Goal: Find specific page/section: Find specific page/section

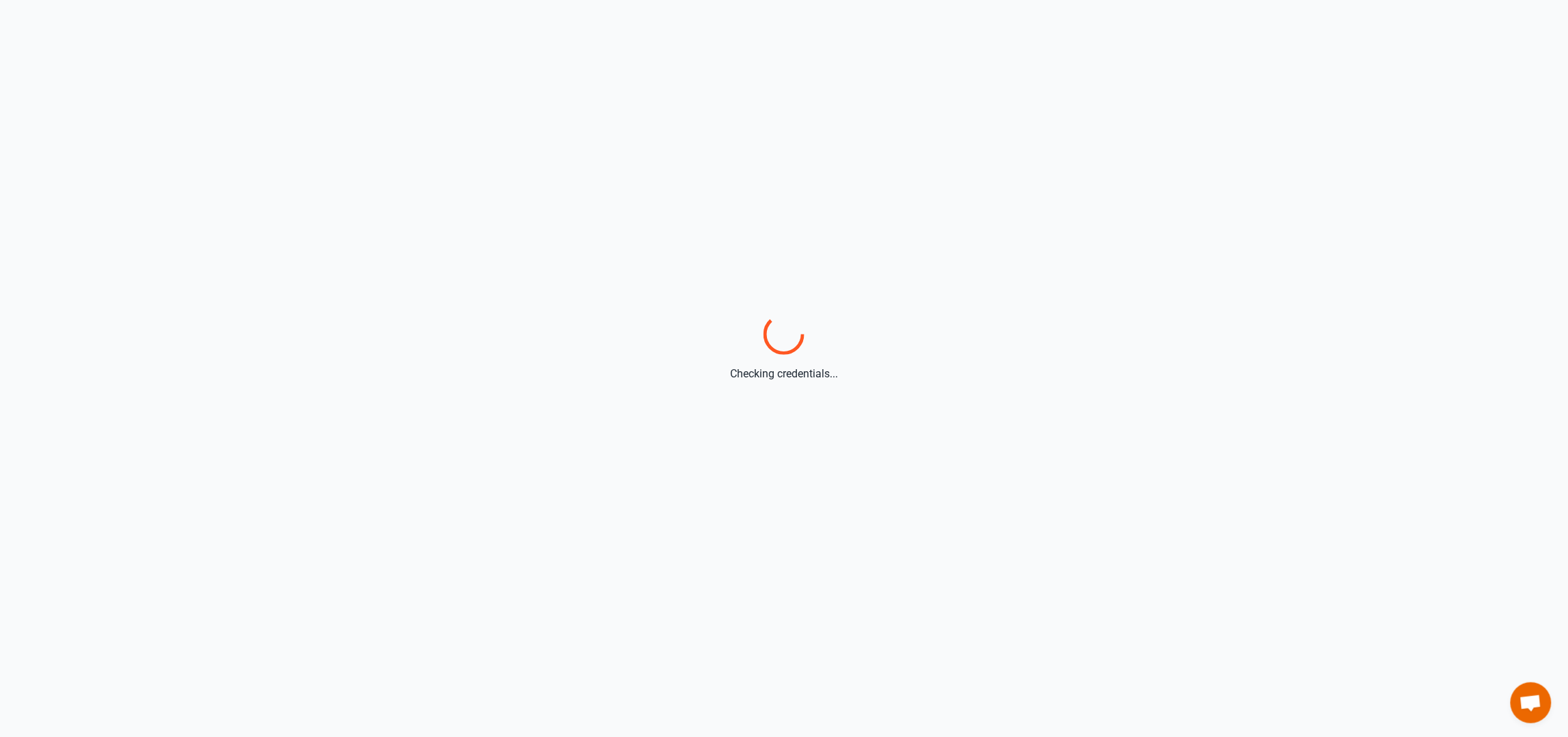
click at [1003, 274] on html "Checking credentials..." at bounding box center [784, 368] width 1568 height 737
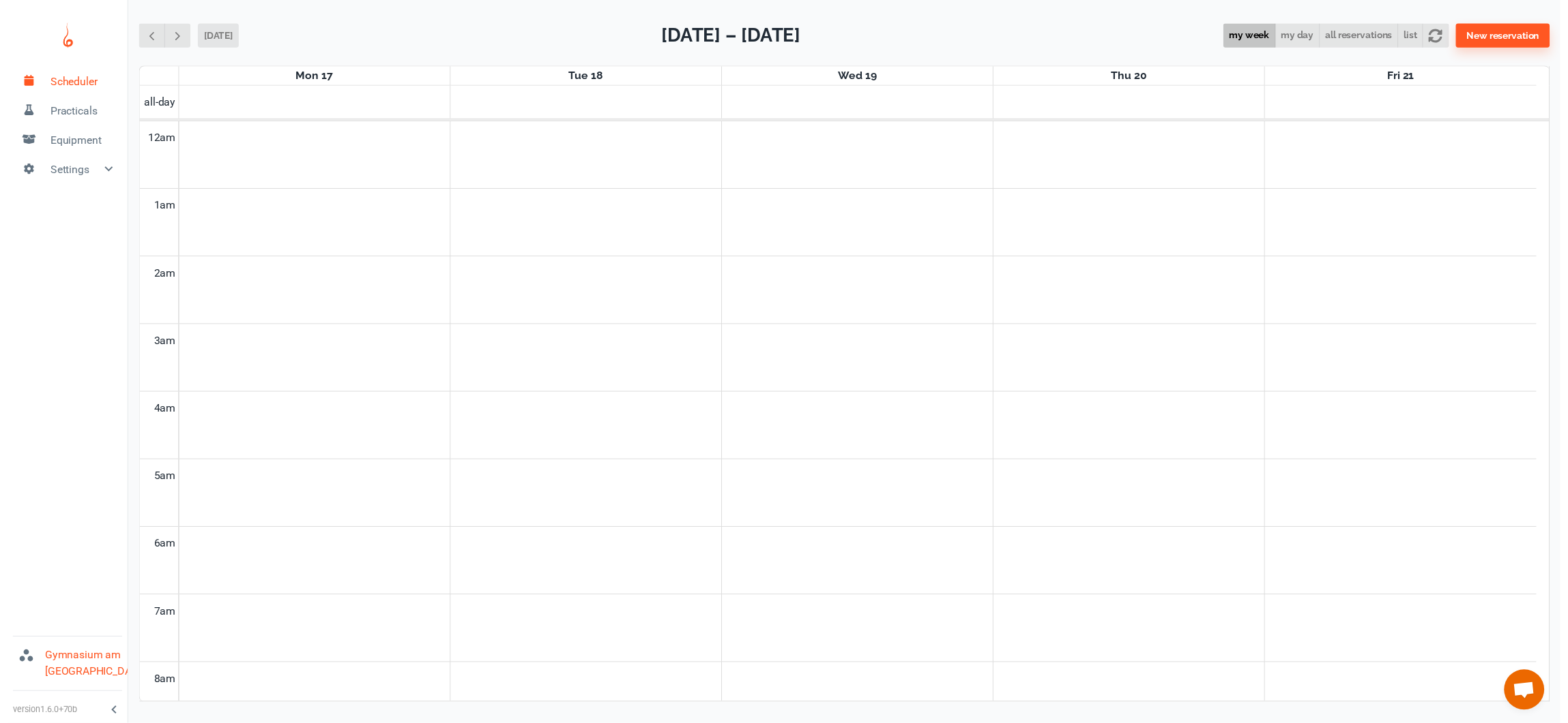
scroll to position [553, 0]
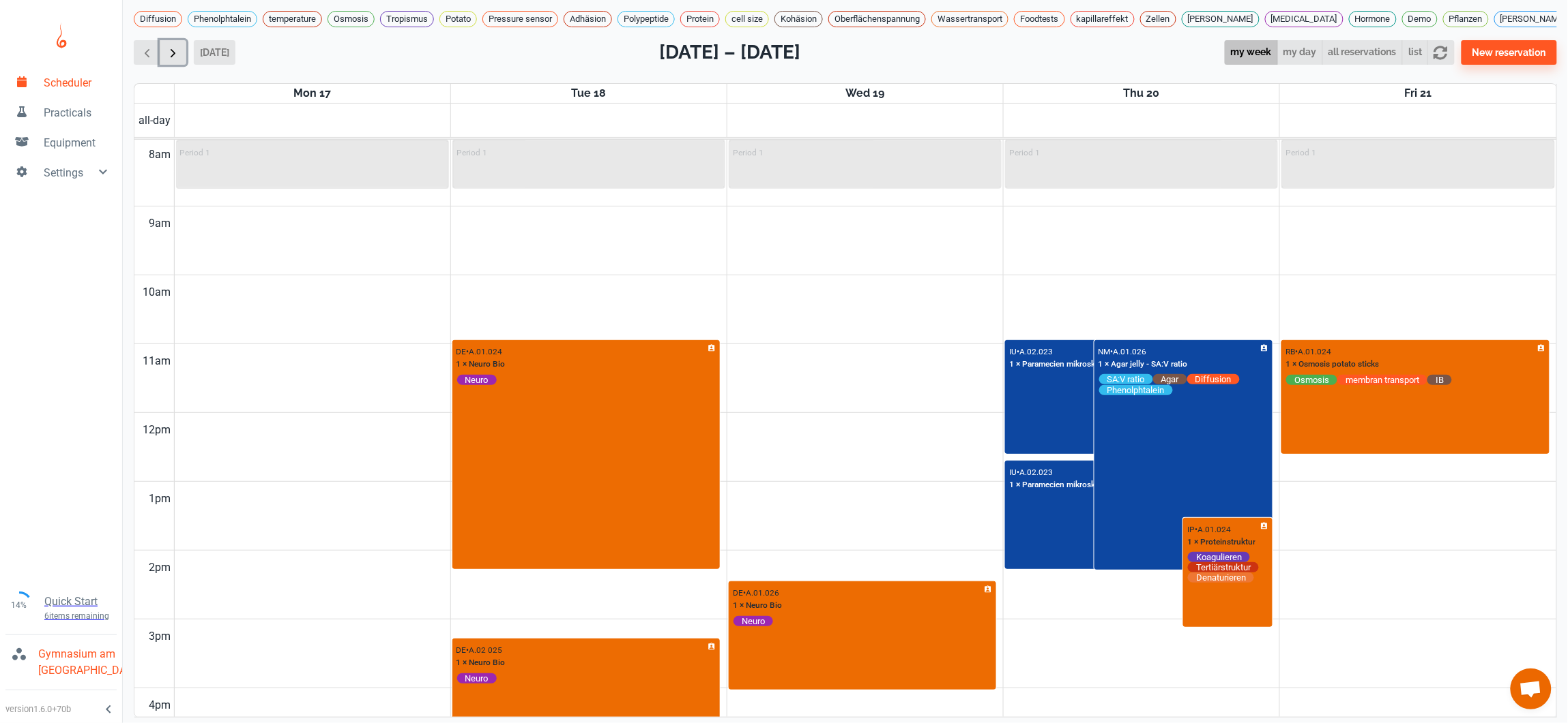
click at [172, 60] on span "button" at bounding box center [173, 53] width 14 height 14
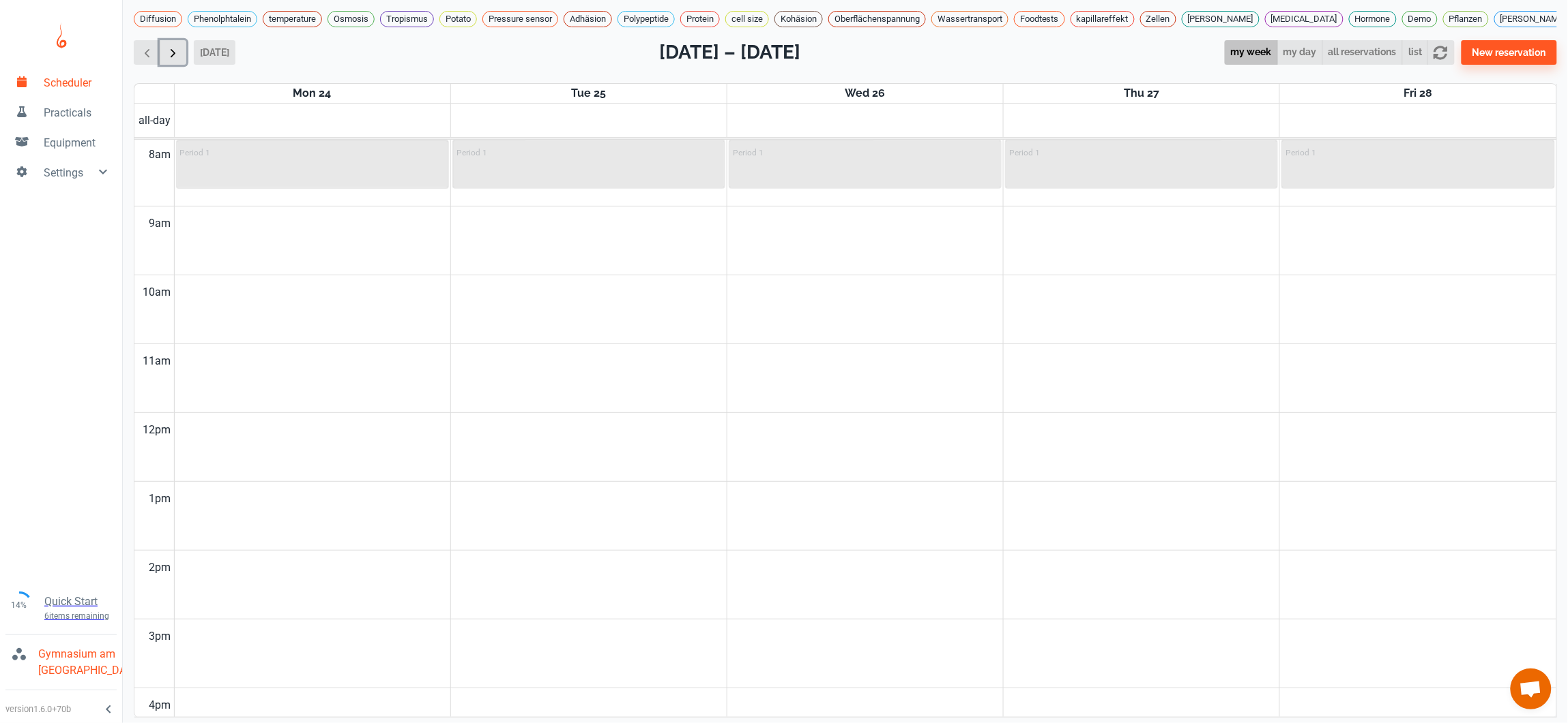
click at [172, 60] on span "button" at bounding box center [173, 53] width 14 height 14
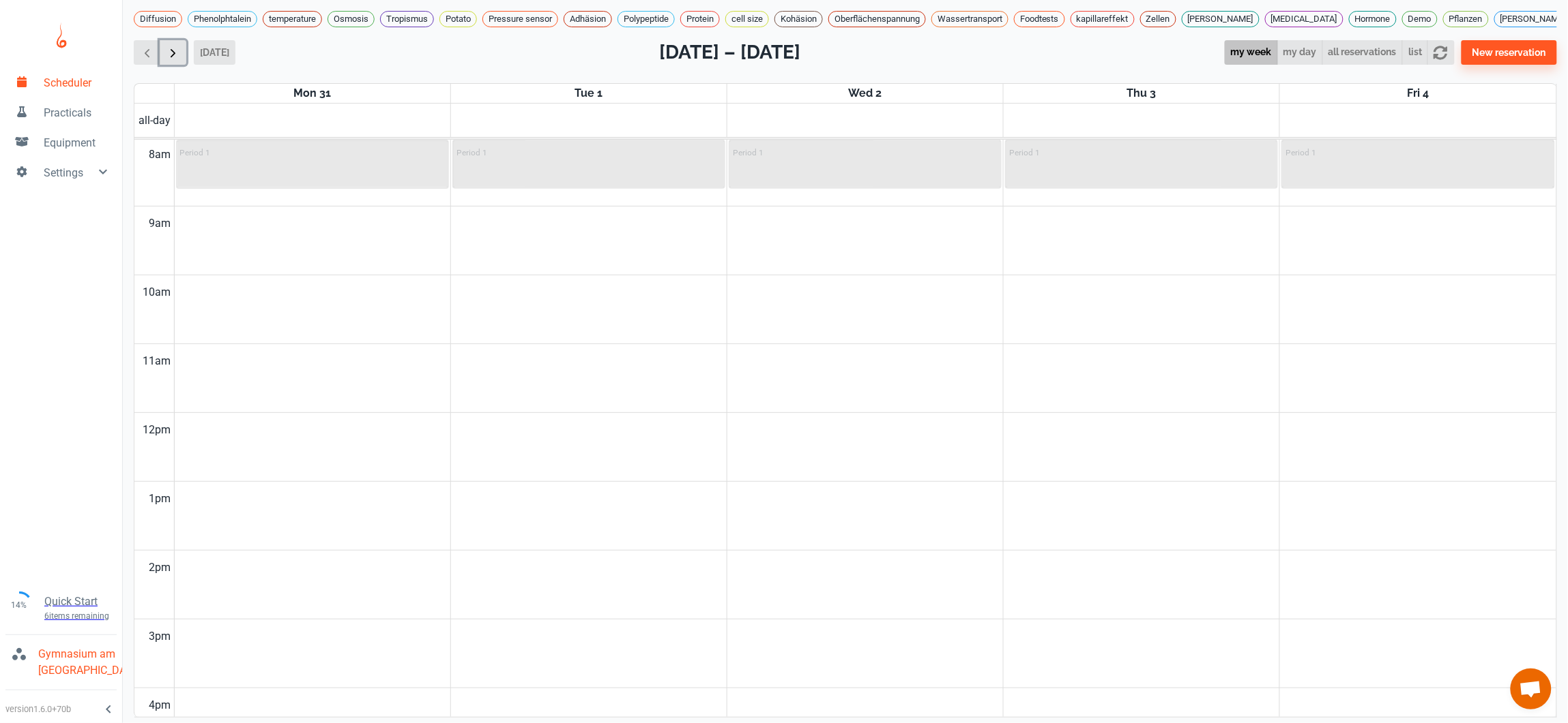
click at [172, 60] on span "button" at bounding box center [173, 53] width 14 height 14
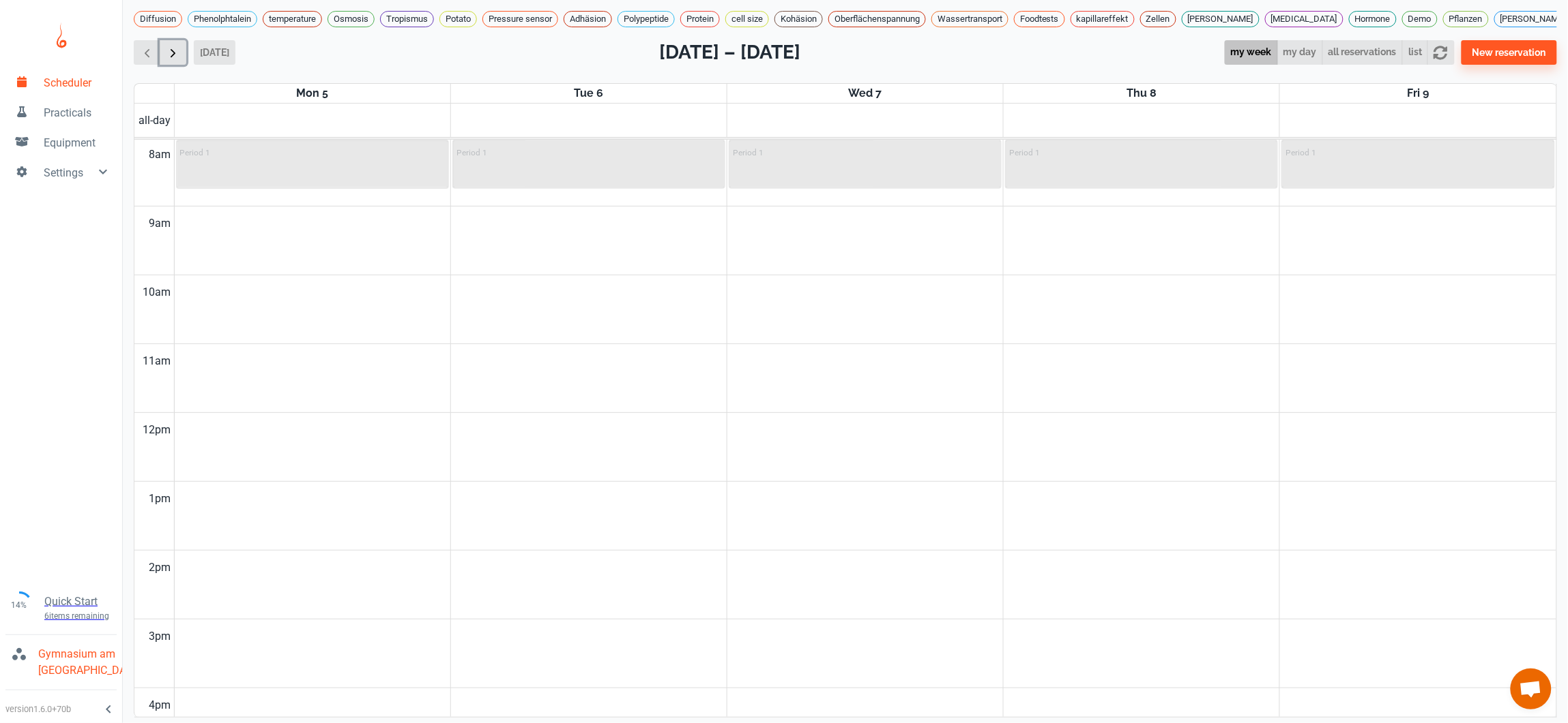
click at [173, 60] on span "button" at bounding box center [173, 53] width 14 height 14
click at [175, 60] on span "button" at bounding box center [173, 53] width 14 height 14
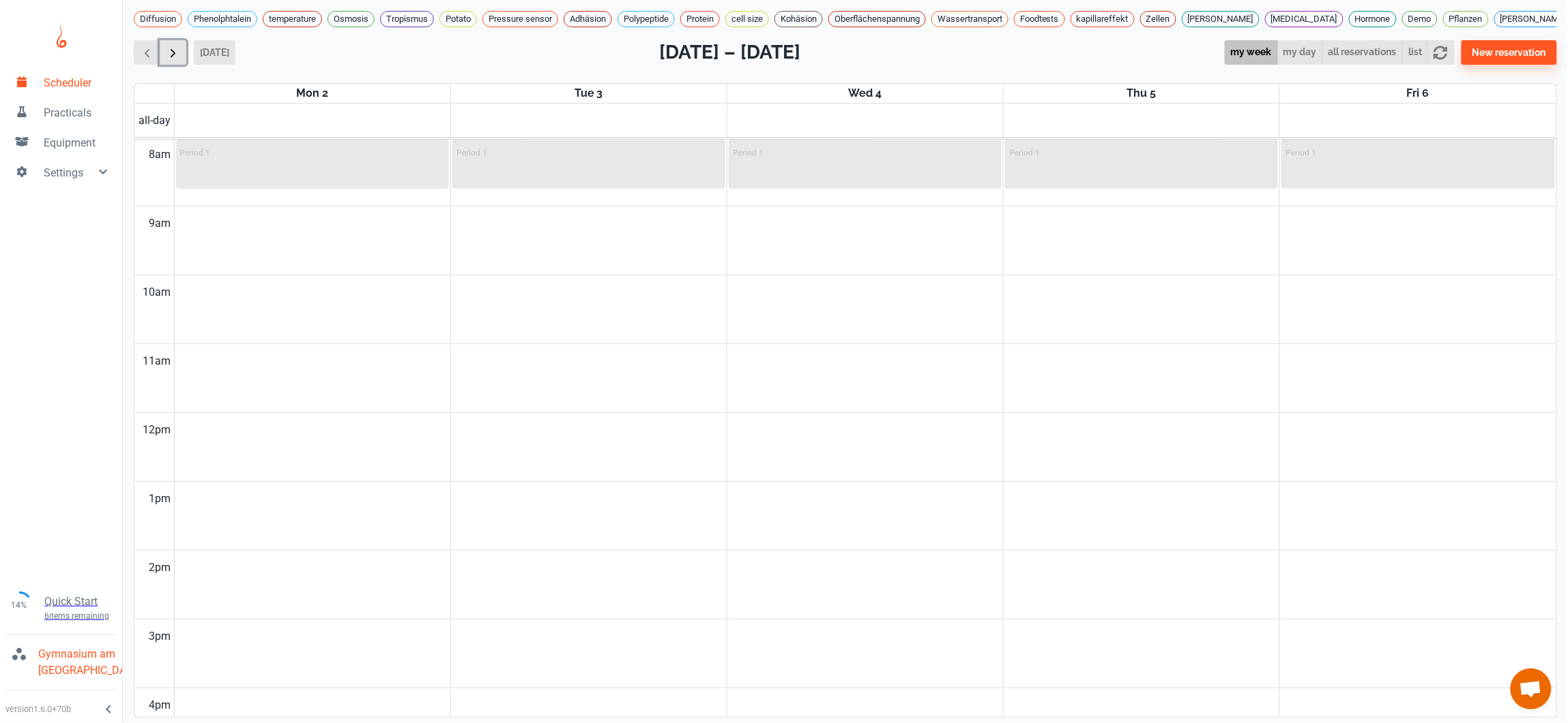
click at [175, 60] on span "button" at bounding box center [173, 53] width 14 height 14
click at [175, 60] on span "button" at bounding box center [173, 53] width 14 height 14
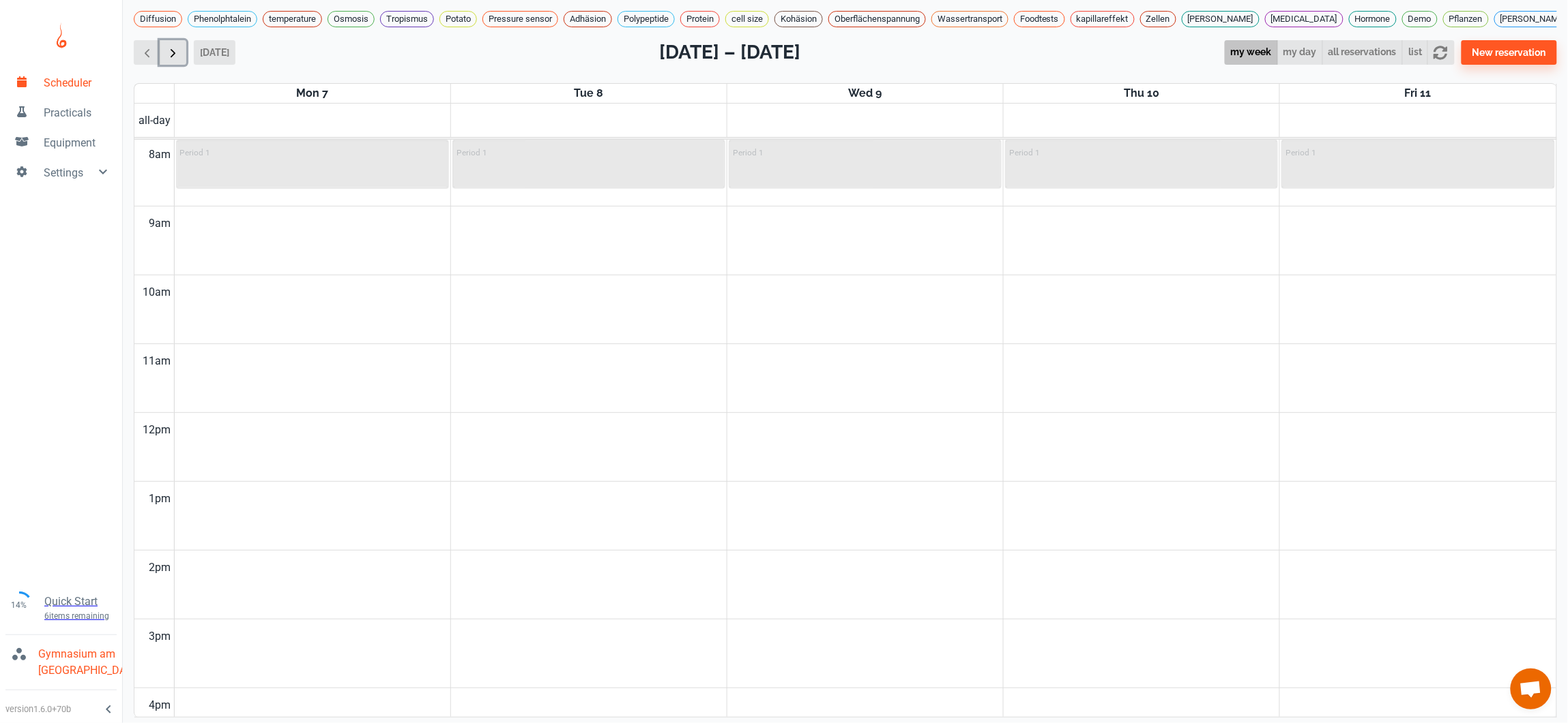
click at [175, 60] on span "button" at bounding box center [173, 53] width 14 height 14
click at [178, 60] on span "button" at bounding box center [173, 53] width 14 height 14
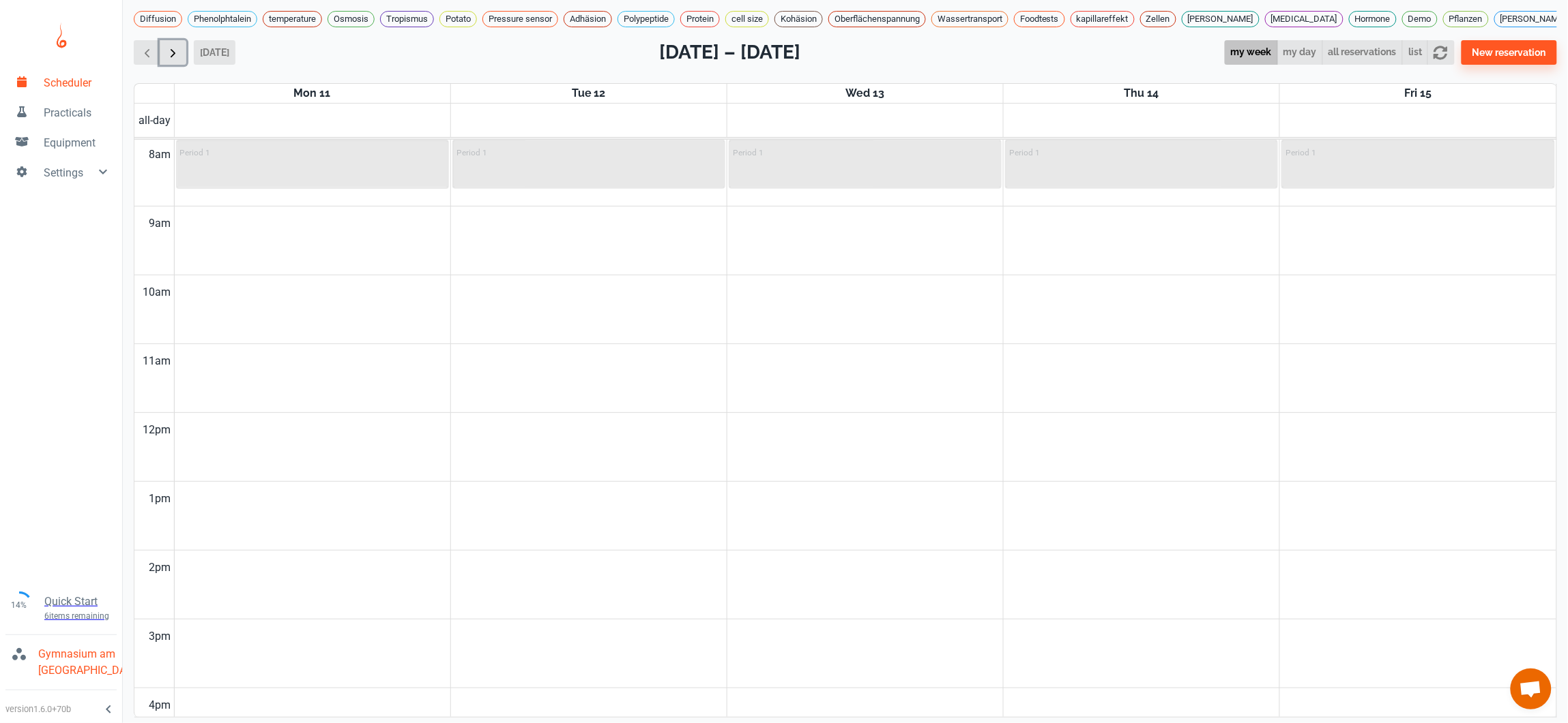
click at [178, 60] on span "button" at bounding box center [173, 53] width 14 height 14
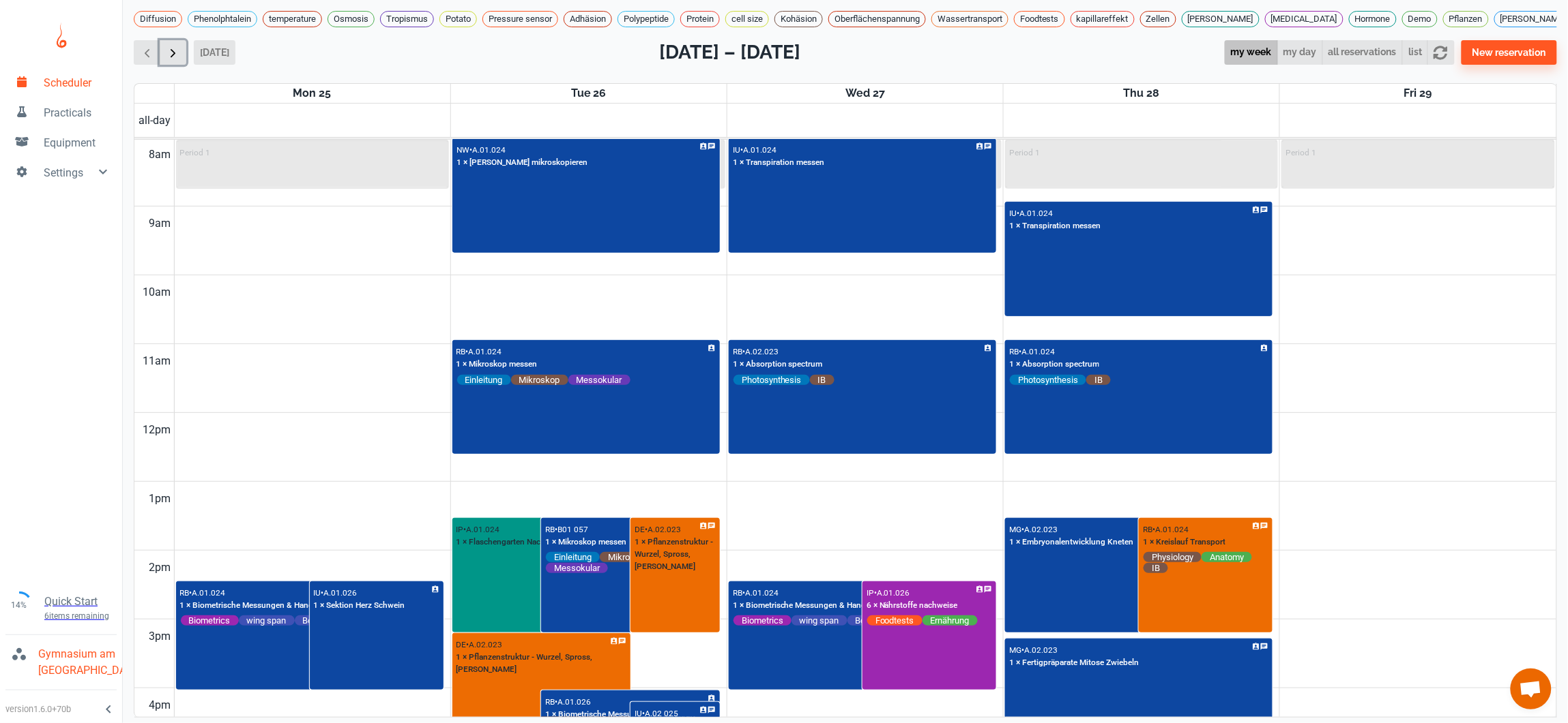
click at [178, 60] on span "button" at bounding box center [173, 53] width 14 height 14
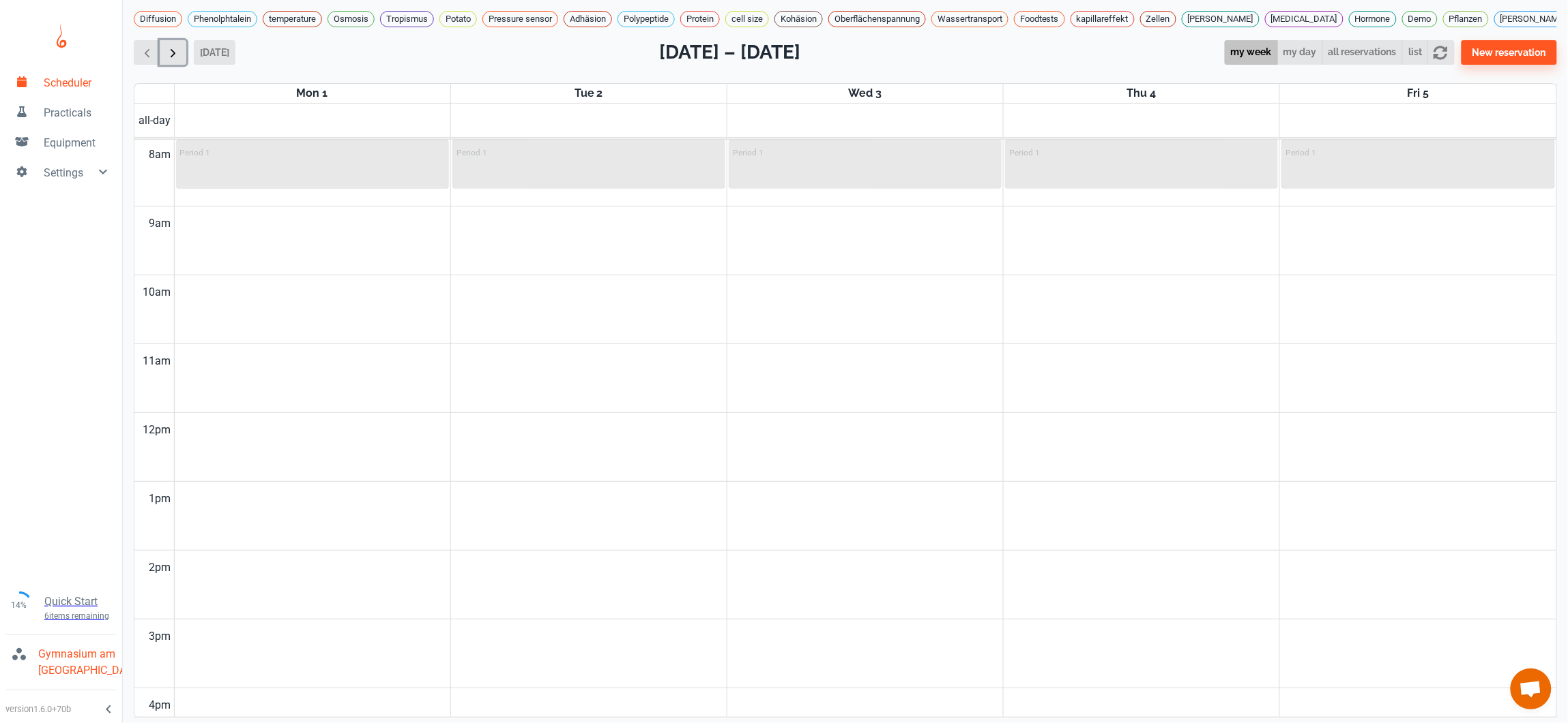
click at [178, 60] on span "button" at bounding box center [173, 53] width 14 height 14
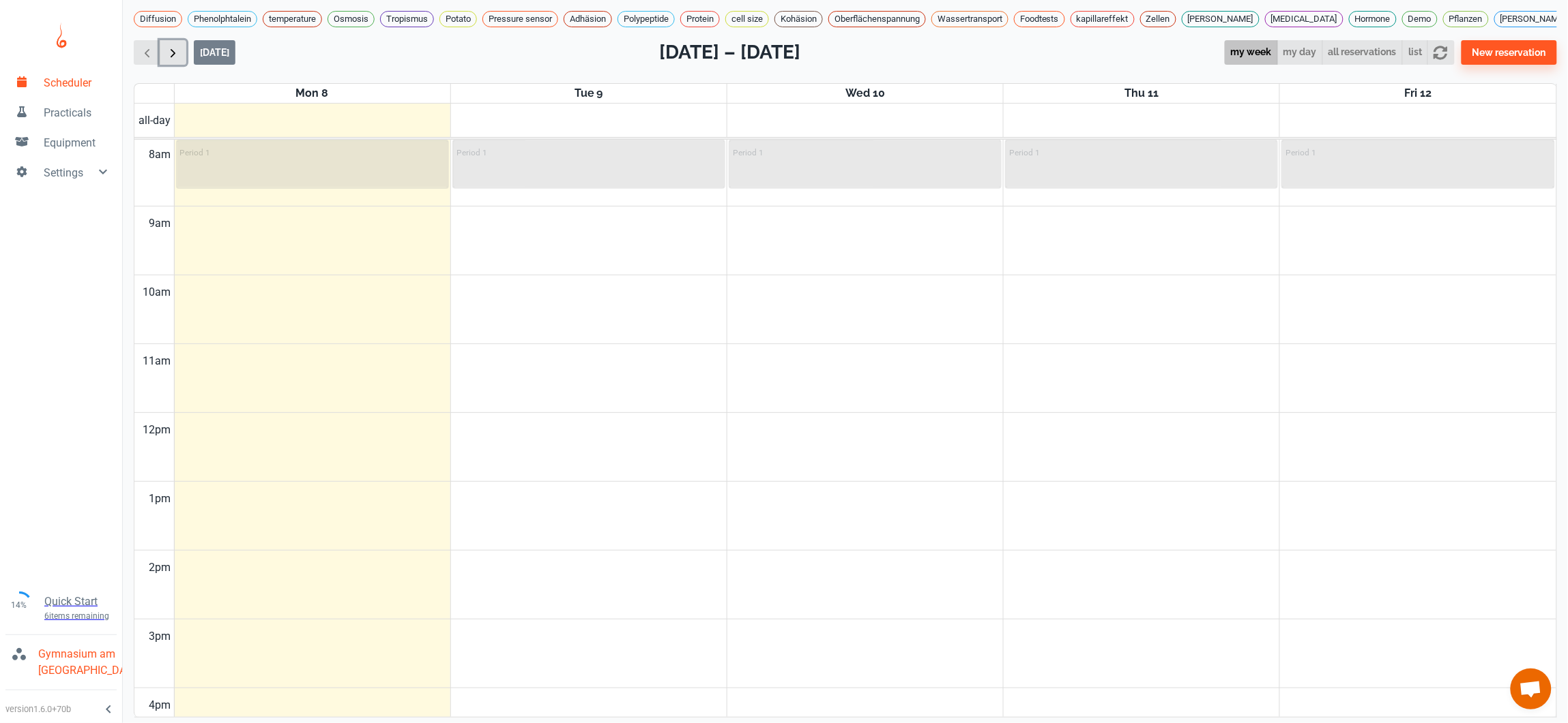
click at [178, 60] on span "button" at bounding box center [173, 53] width 14 height 14
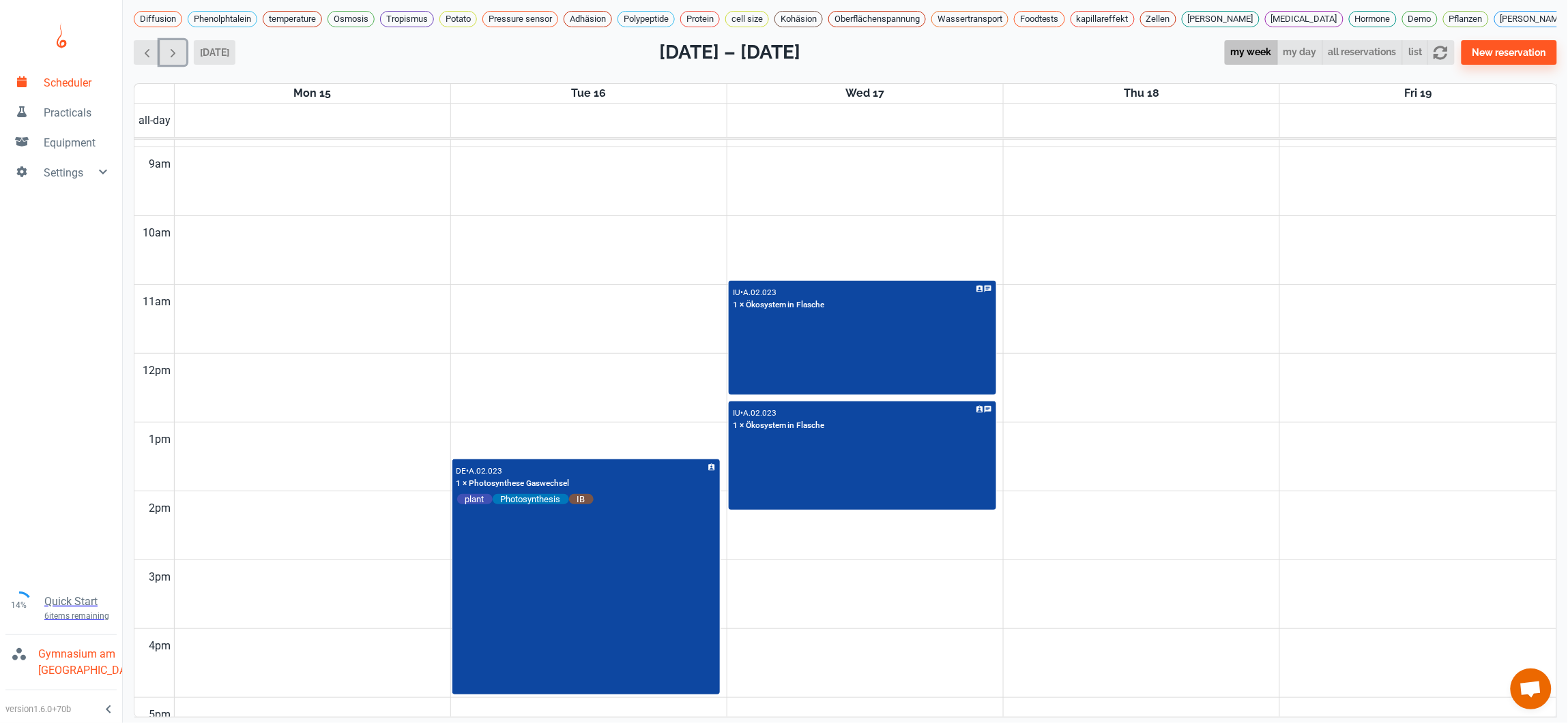
scroll to position [483, 0]
